Goal: Transaction & Acquisition: Purchase product/service

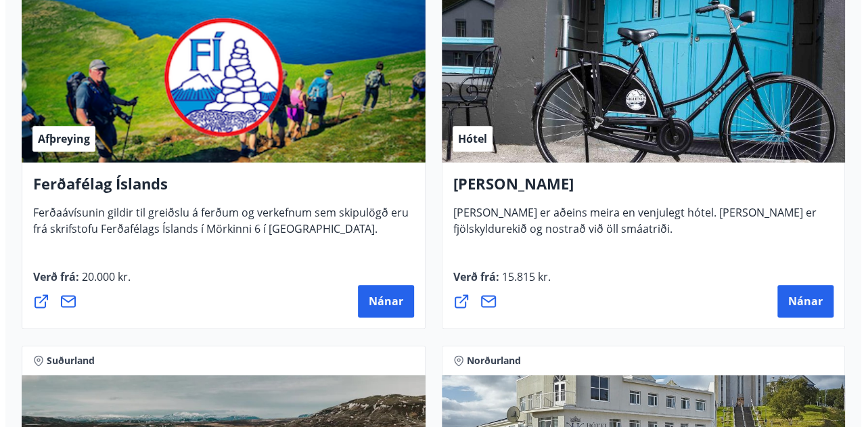
scroll to position [677, 0]
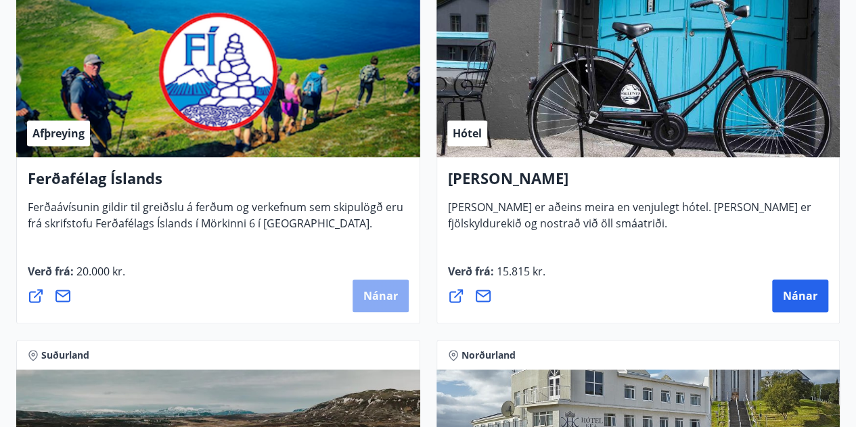
click at [361, 292] on button "Nánar" at bounding box center [381, 295] width 56 height 32
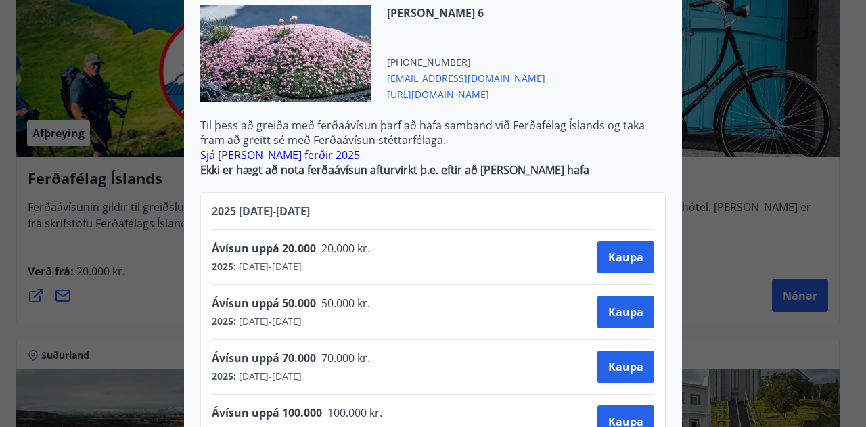
scroll to position [474, 0]
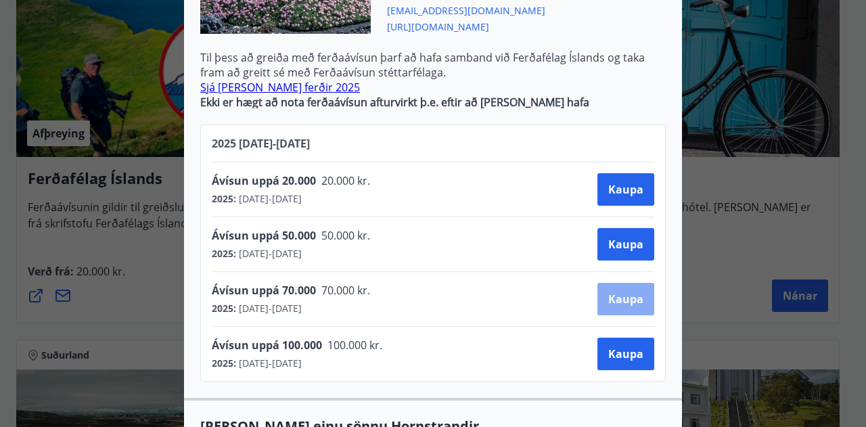
click at [614, 292] on span "Kaupa" at bounding box center [625, 299] width 35 height 15
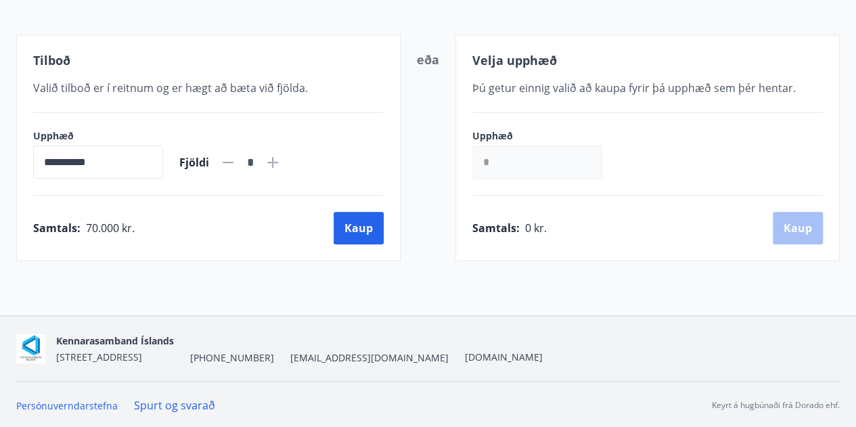
scroll to position [238, 0]
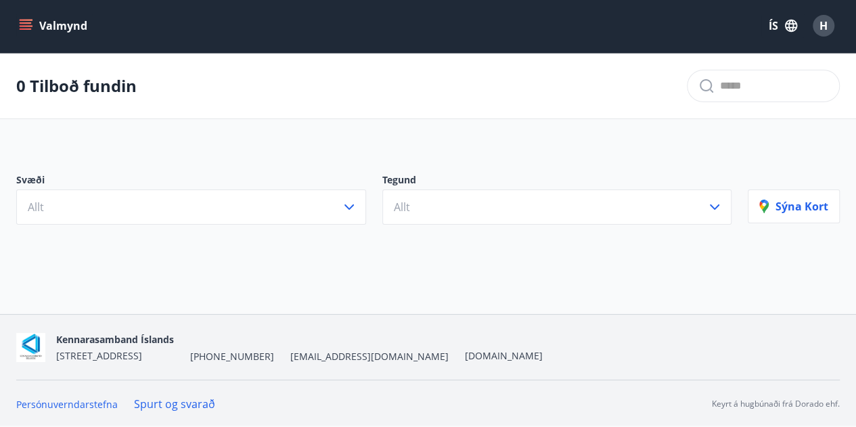
scroll to position [238, 0]
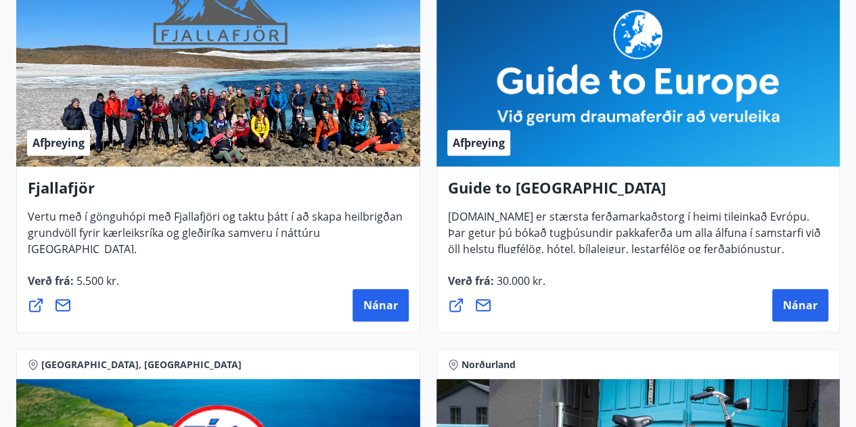
drag, startPoint x: 559, startPoint y: 363, endPoint x: 538, endPoint y: 363, distance: 21.0
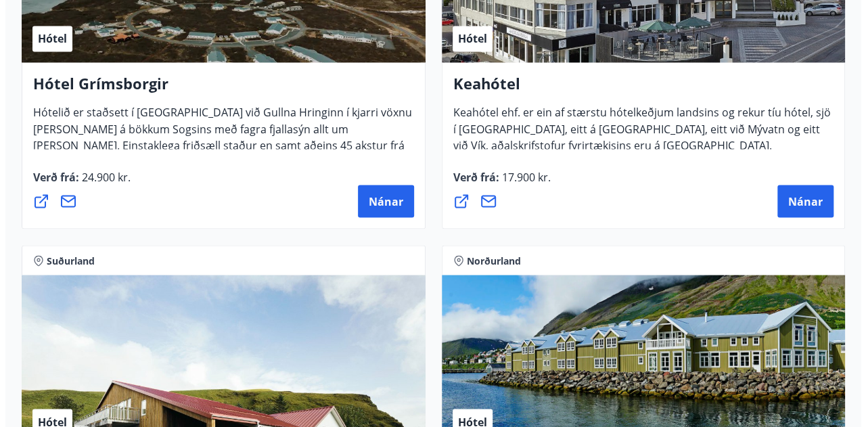
scroll to position [1112, 0]
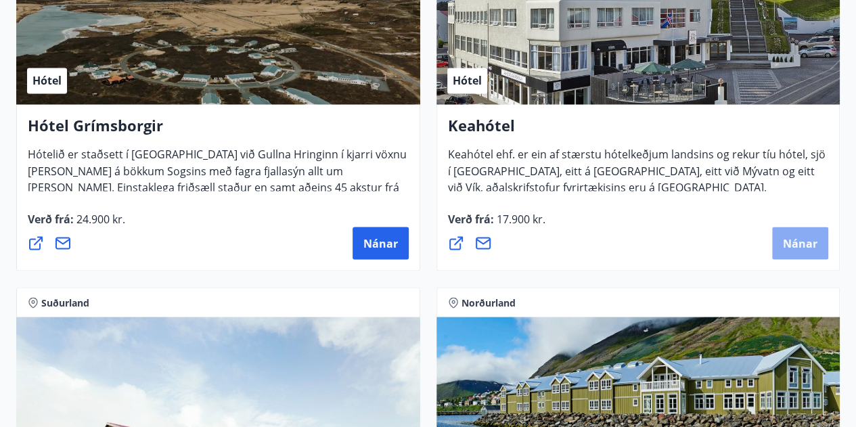
click at [793, 242] on span "Nánar" at bounding box center [800, 242] width 35 height 15
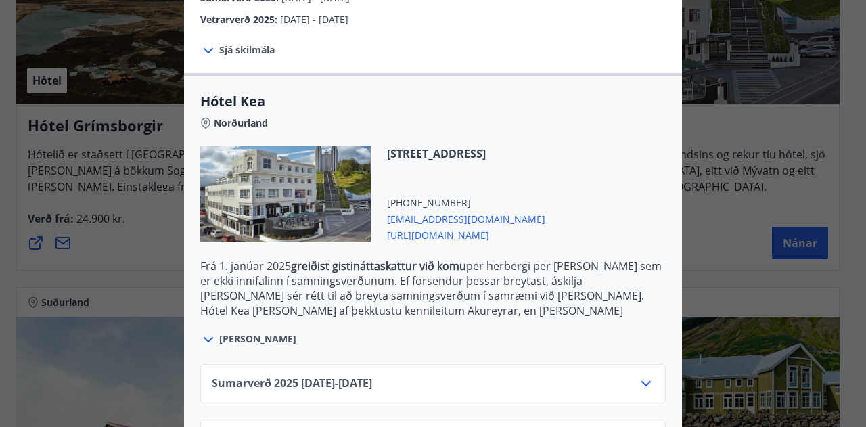
scroll to position [338, 0]
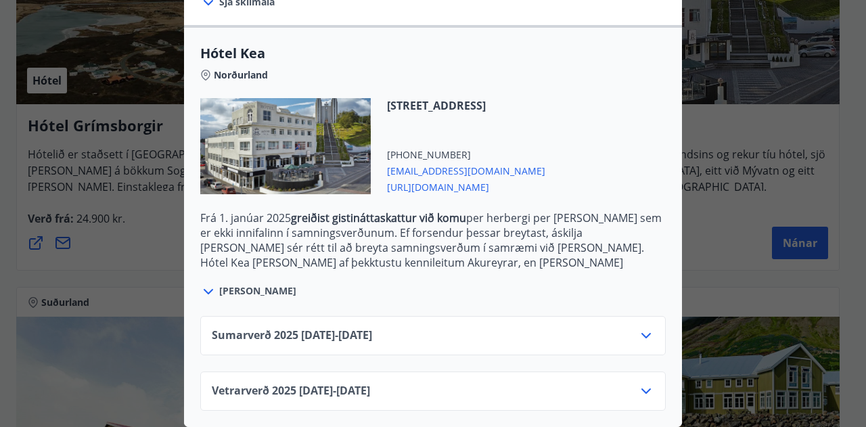
click at [638, 332] on icon at bounding box center [646, 336] width 16 height 16
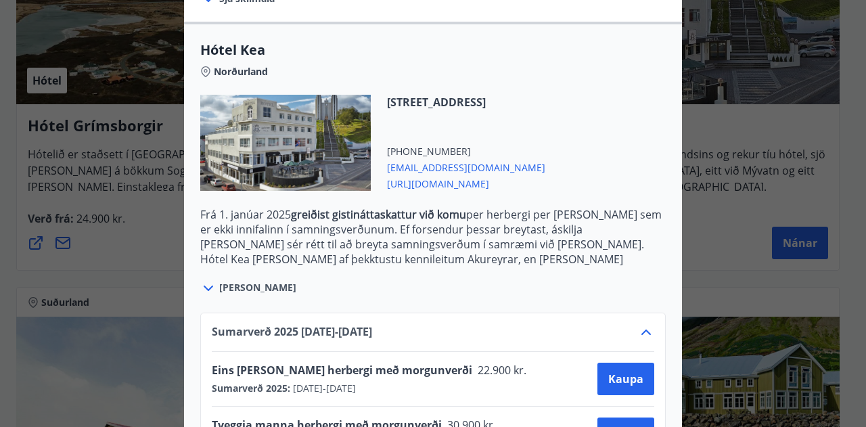
click at [593, 120] on div "[STREET_ADDRESS] [PHONE_NUMBER] [EMAIL_ADDRESS][DOMAIN_NAME] [URL][DOMAIN_NAME]" at bounding box center [433, 151] width 466 height 112
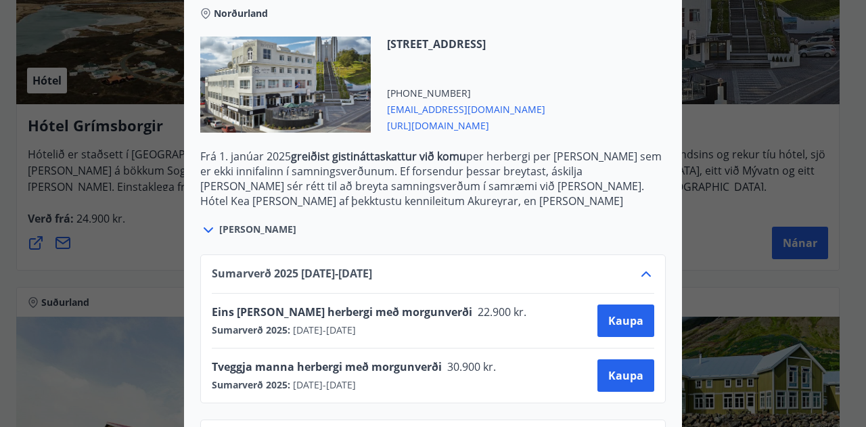
drag, startPoint x: 598, startPoint y: 126, endPoint x: 606, endPoint y: 133, distance: 10.1
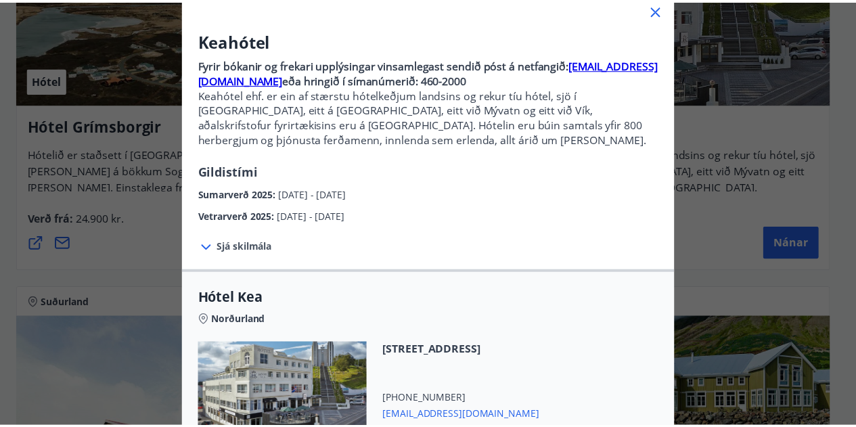
scroll to position [0, 0]
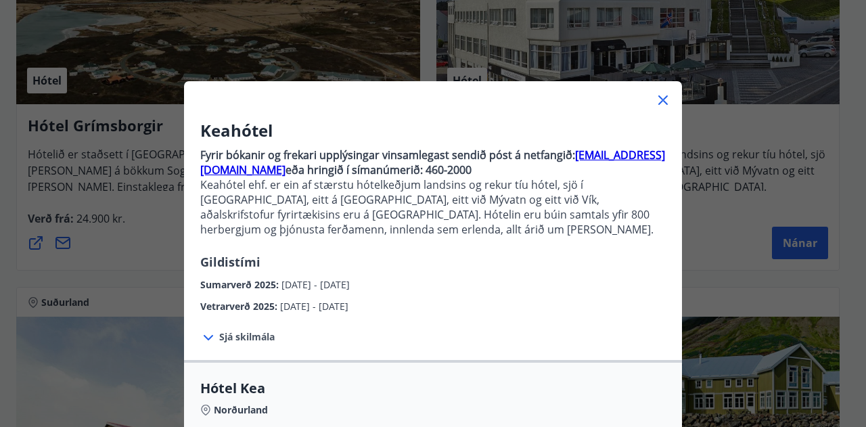
click at [658, 105] on icon at bounding box center [663, 100] width 16 height 16
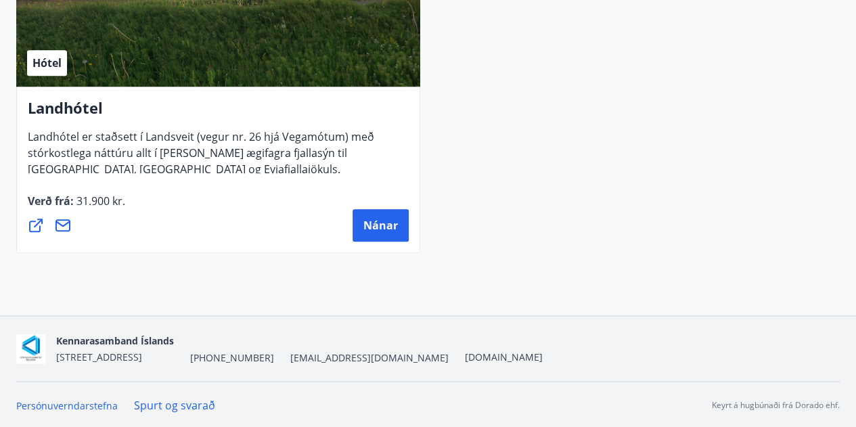
scroll to position [5726, 0]
